Goal: Information Seeking & Learning: Learn about a topic

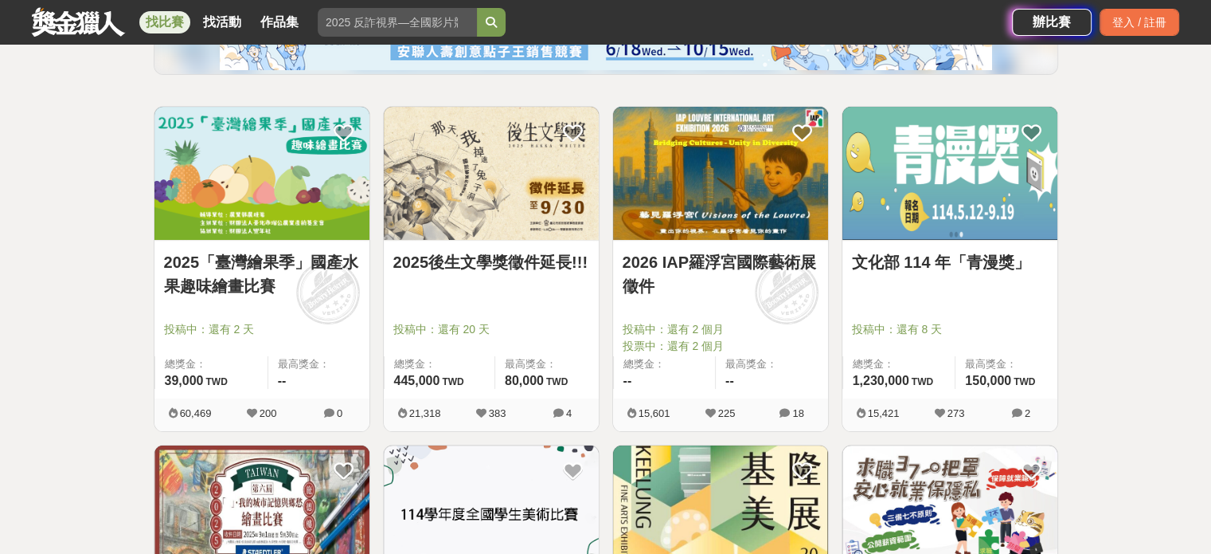
scroll to position [239, 0]
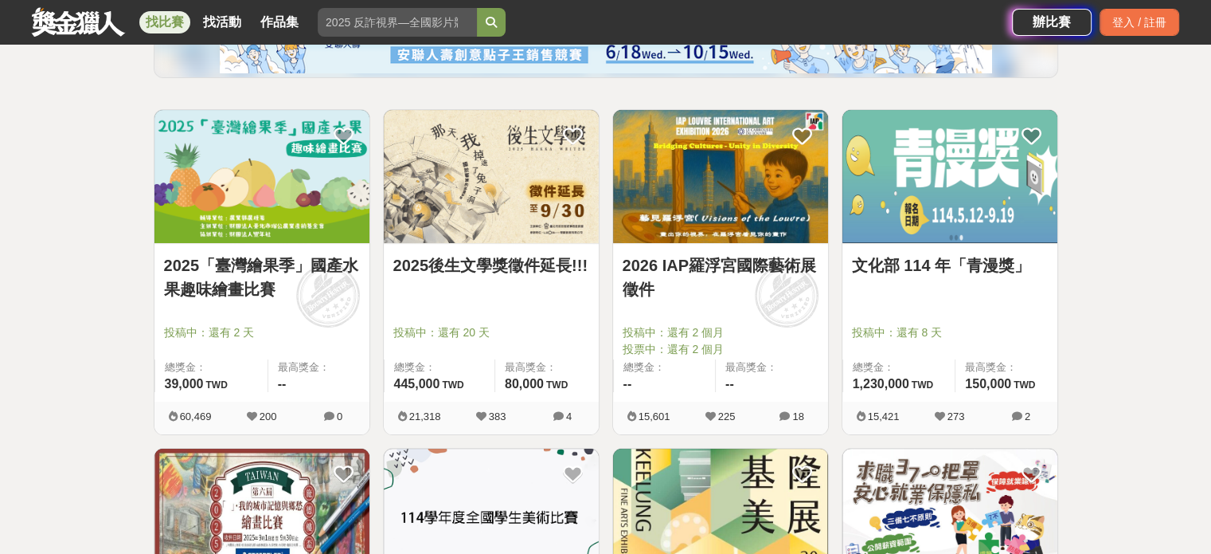
click at [966, 272] on link "文化部 114 年「青漫獎」" at bounding box center [950, 265] width 196 height 24
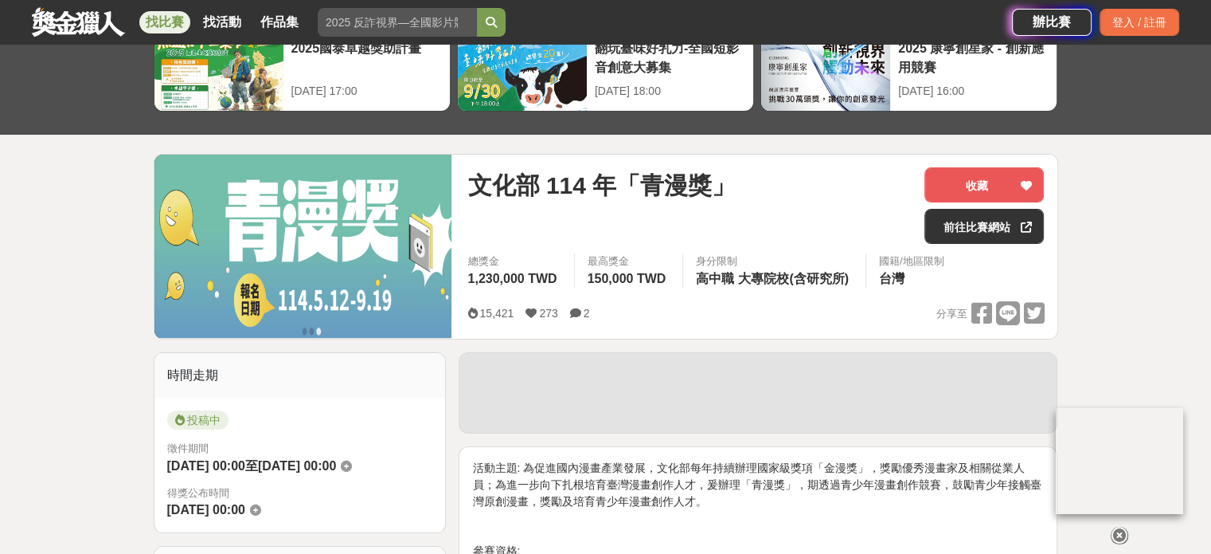
scroll to position [80, 0]
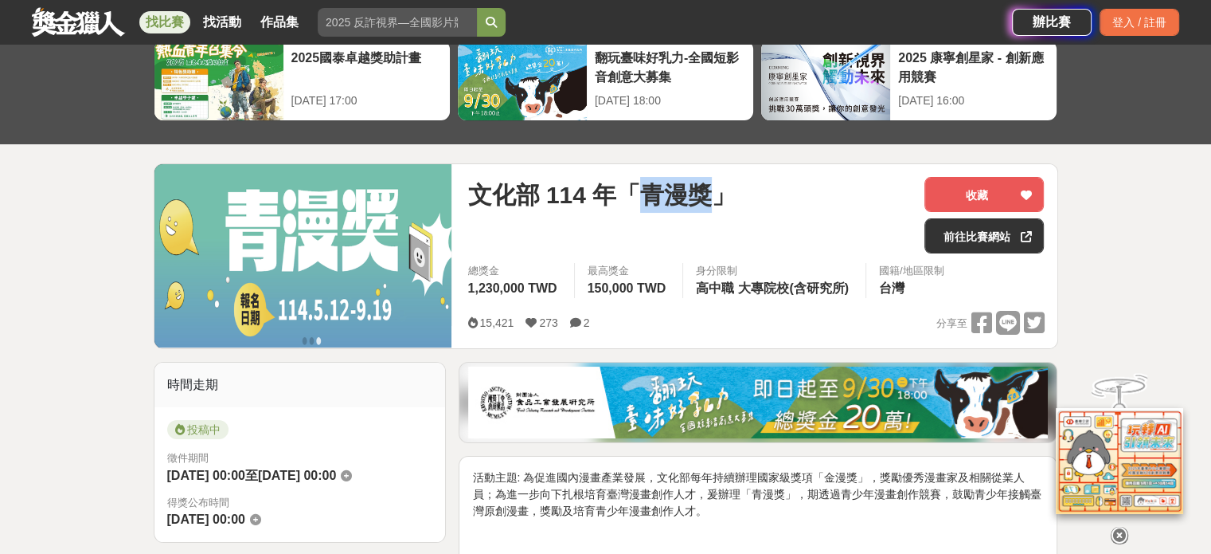
drag, startPoint x: 641, startPoint y: 189, endPoint x: 713, endPoint y: 194, distance: 71.8
click at [713, 194] on span "文化部 114 年「青漫獎」" at bounding box center [602, 195] width 268 height 36
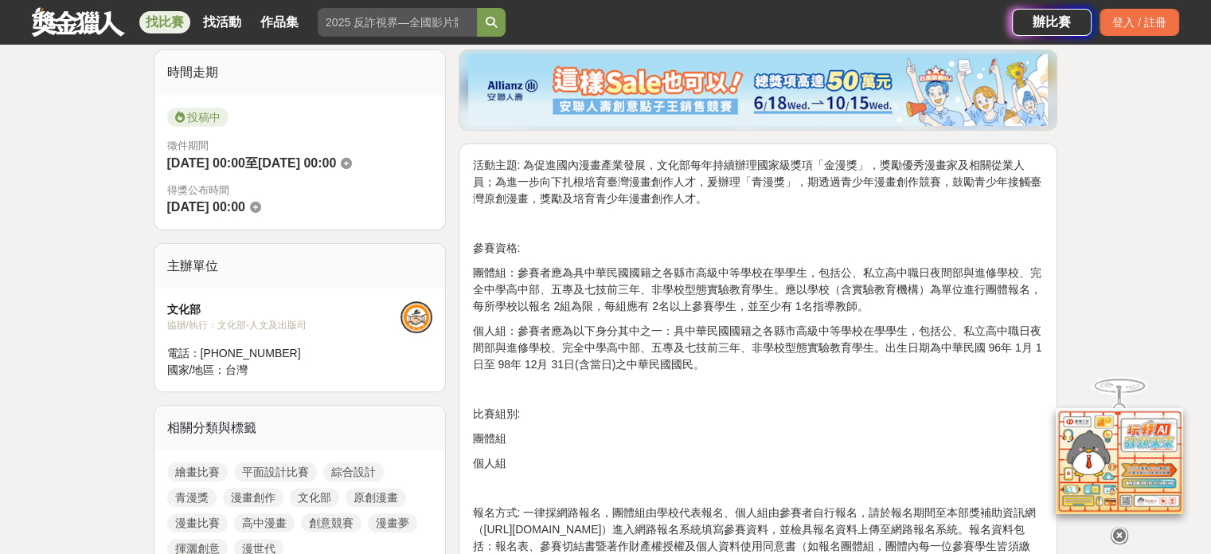
scroll to position [398, 0]
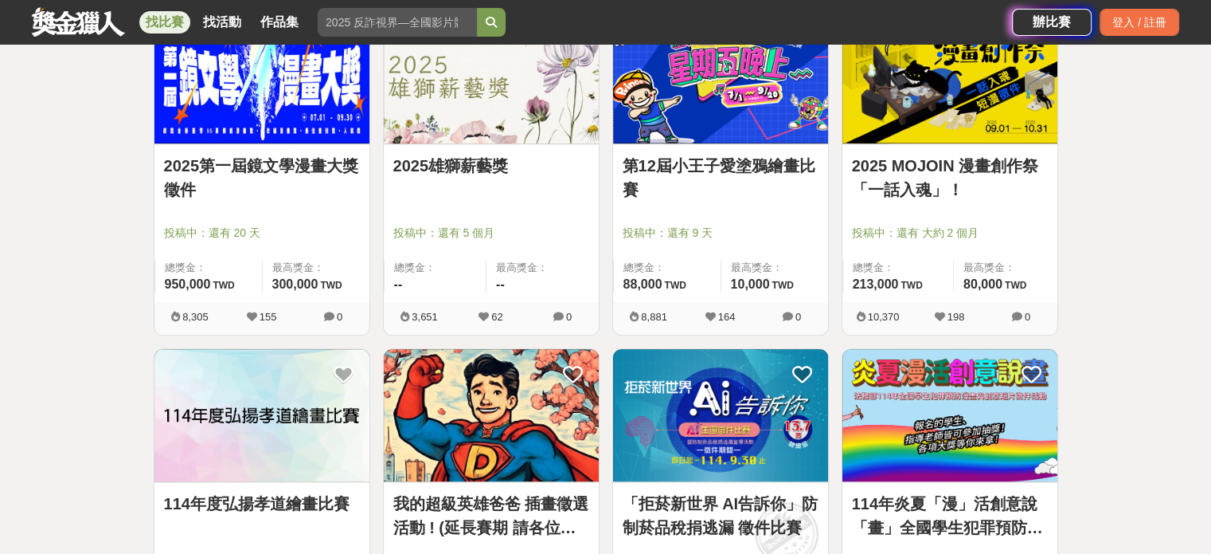
scroll to position [1354, 0]
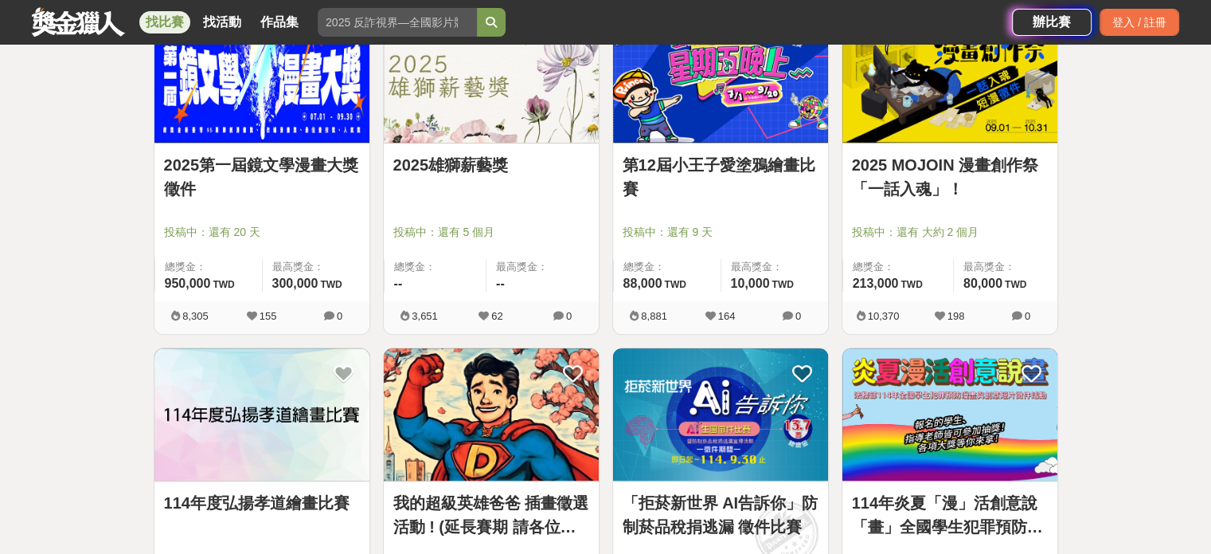
click at [280, 165] on link "2025第一屆鏡文學漫畫大獎徵件" at bounding box center [262, 177] width 196 height 48
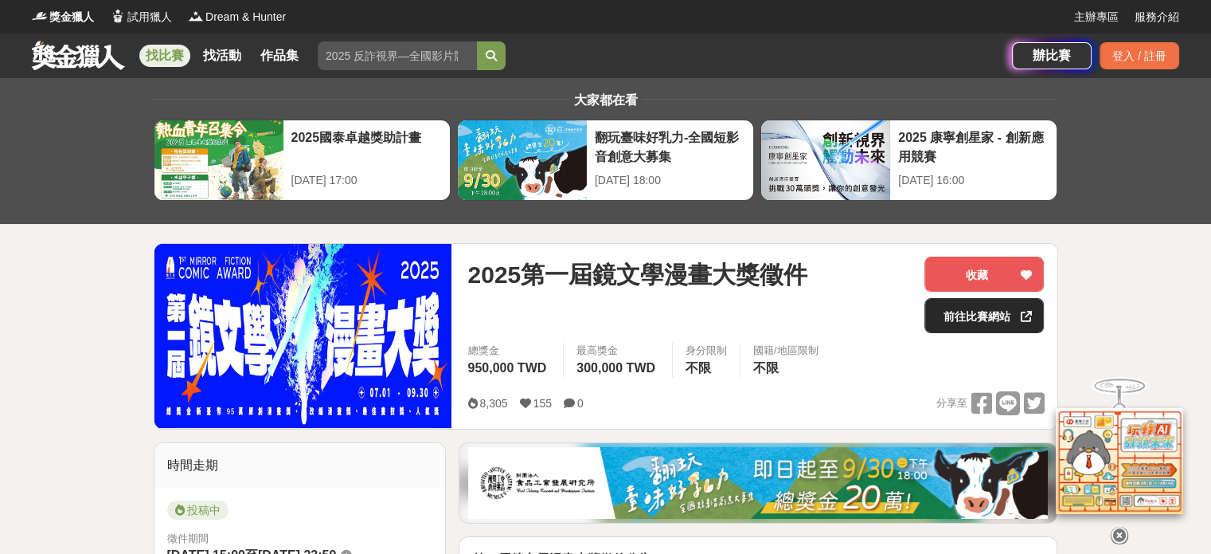
click at [984, 311] on link "前往比賽網站" at bounding box center [984, 315] width 119 height 35
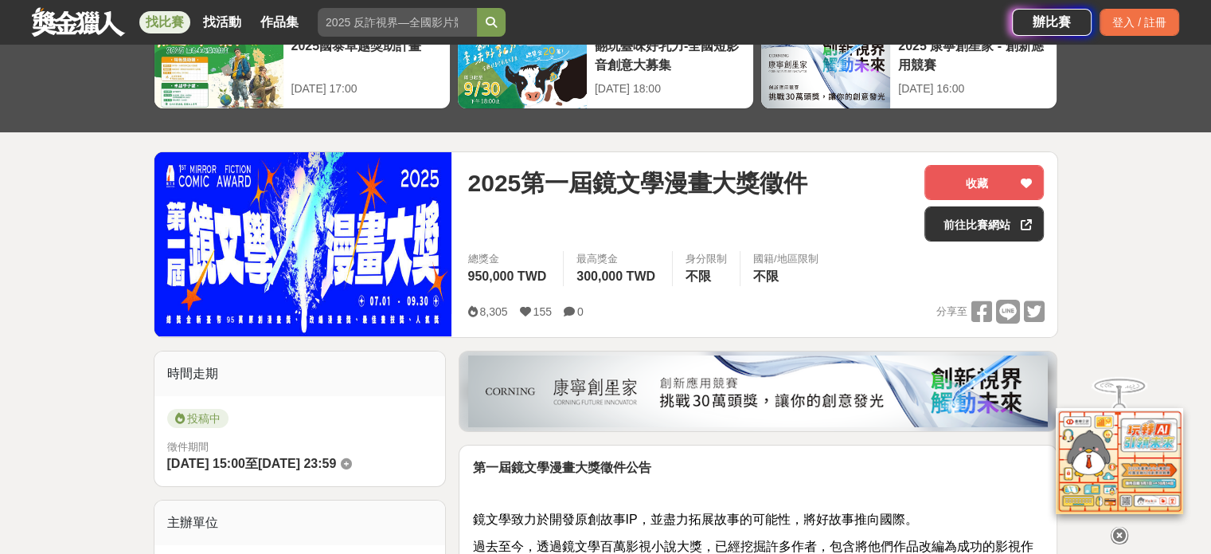
scroll to position [398, 0]
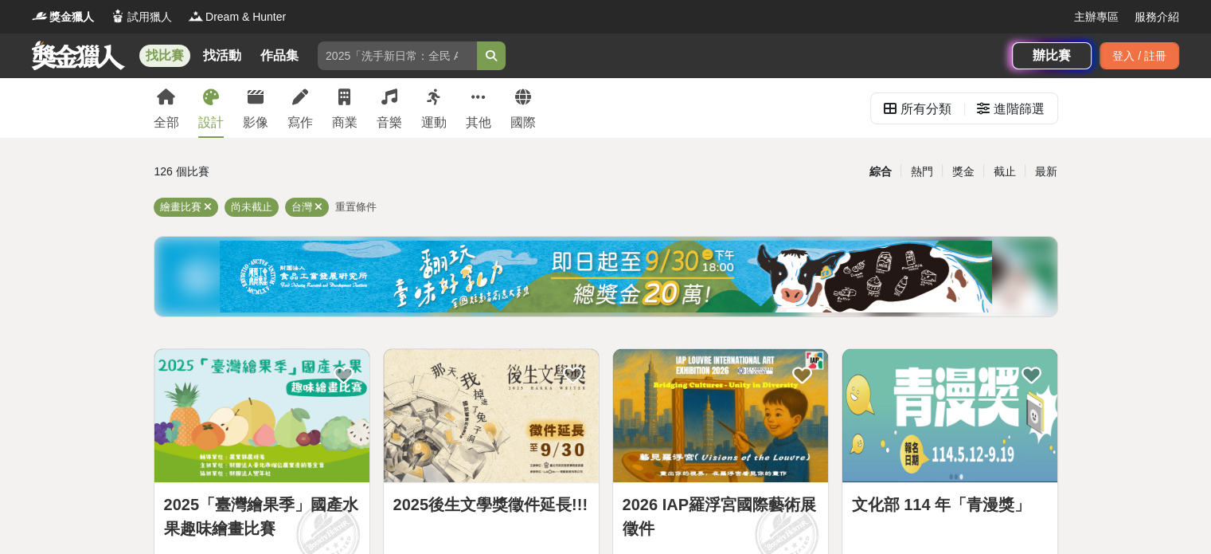
click at [207, 116] on div "設計" at bounding box center [210, 122] width 25 height 19
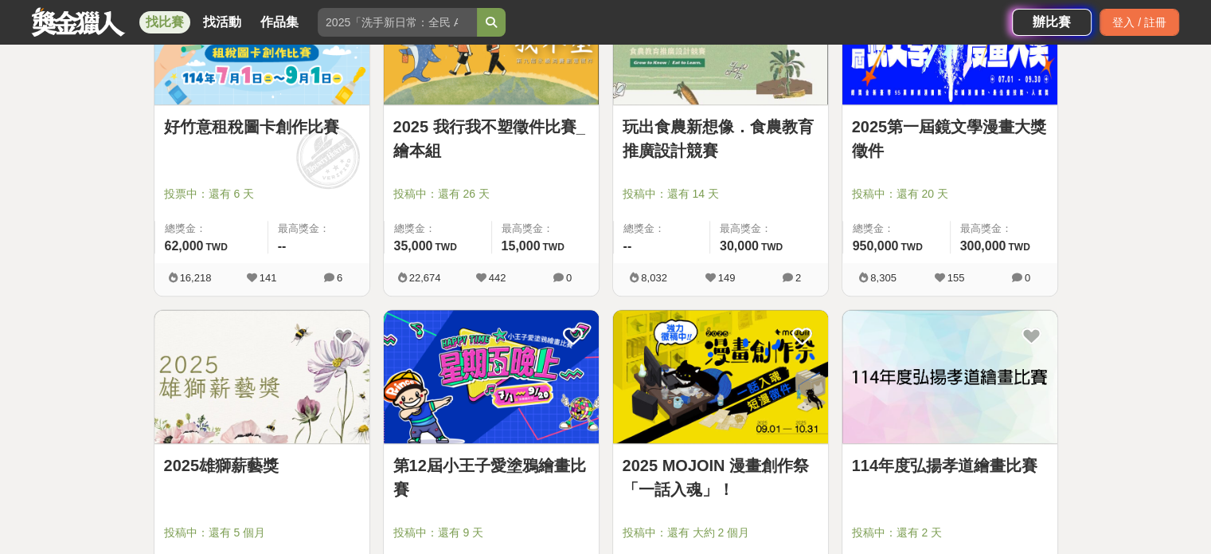
scroll to position [1832, 0]
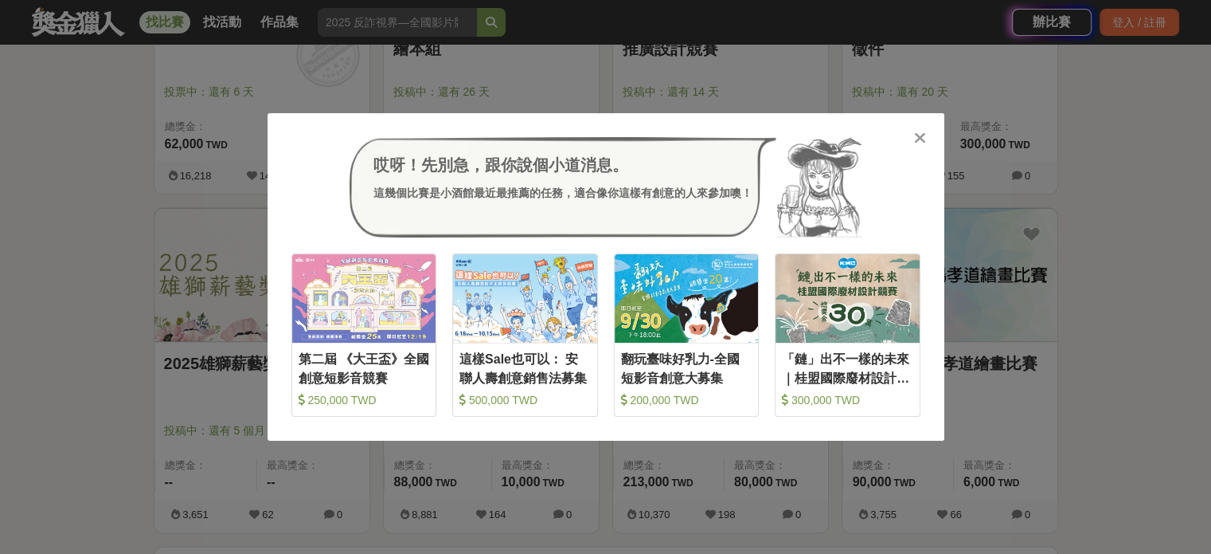
click at [925, 136] on icon at bounding box center [920, 138] width 12 height 16
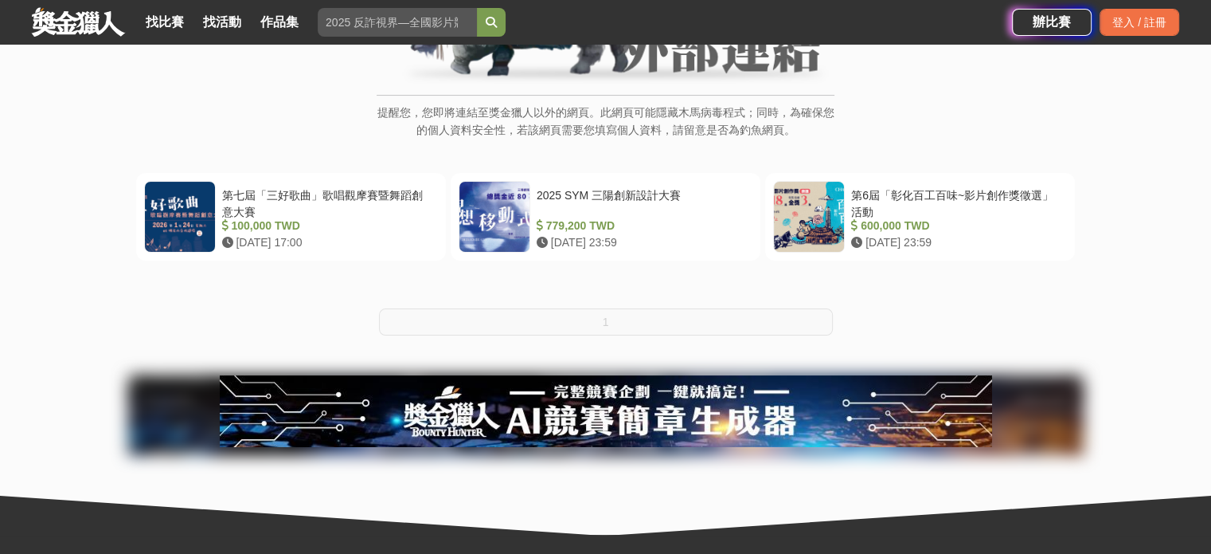
scroll to position [239, 0]
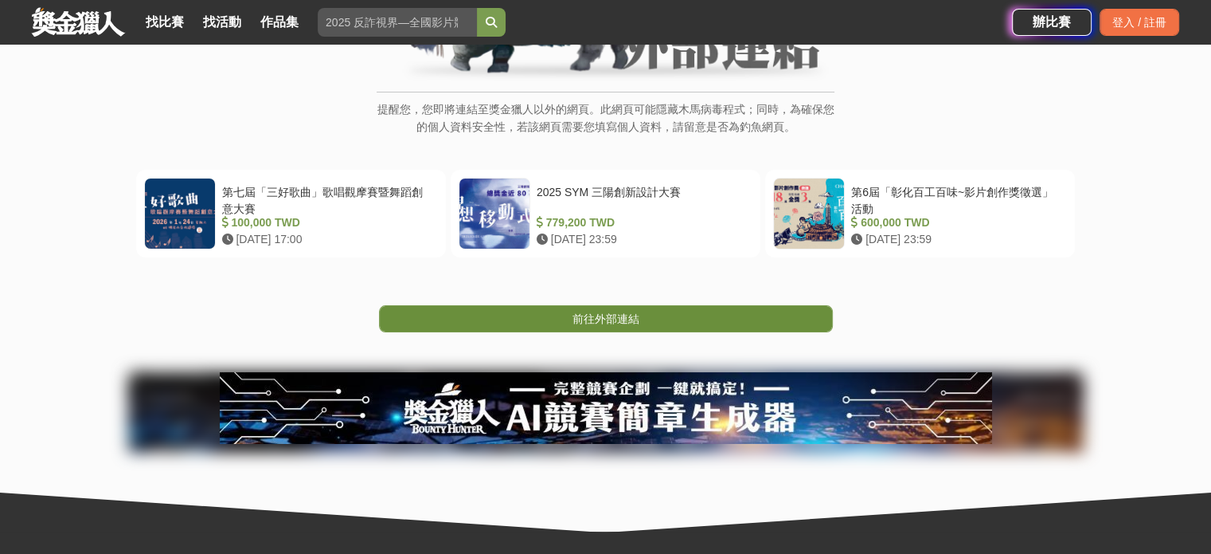
click at [634, 317] on span "前往外部連結" at bounding box center [606, 318] width 67 height 13
